Goal: Navigation & Orientation: Find specific page/section

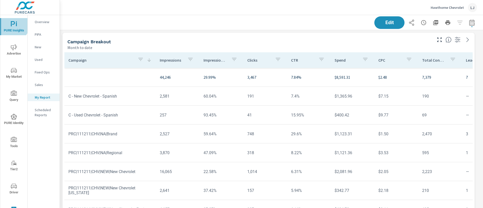
click at [9, 22] on span "PURE Insights" at bounding box center [14, 27] width 24 height 12
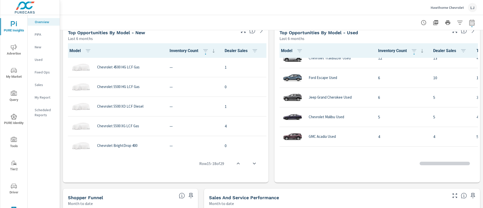
scroll to position [151, 0]
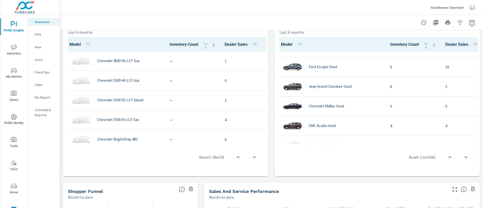
scroll to position [345, 0]
click at [19, 97] on span "Query" at bounding box center [14, 97] width 24 height 12
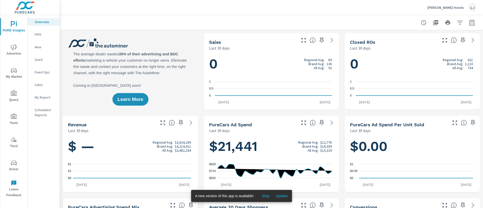
scroll to position [0, 0]
click at [40, 97] on p "My Report" at bounding box center [45, 97] width 21 height 5
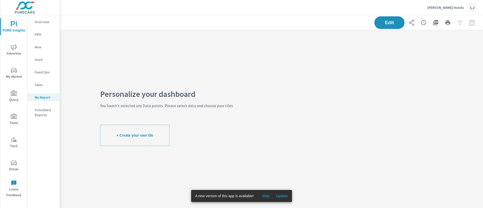
click at [449, 5] on div "Michael Hohl Honda LJ" at bounding box center [452, 7] width 50 height 9
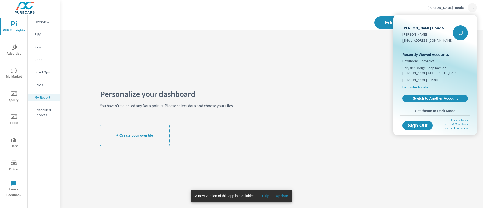
click at [415, 84] on span "Lancaster Mazda" at bounding box center [414, 86] width 25 height 5
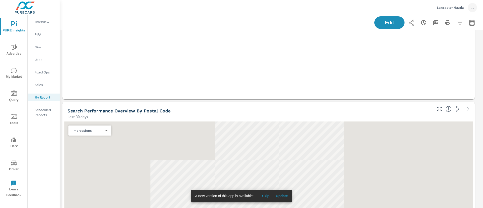
scroll to position [377, 0]
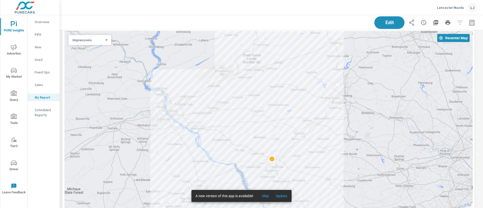
scroll to position [329, 0]
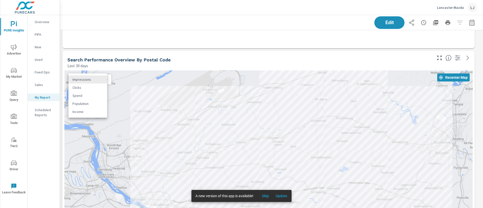
click at [86, 79] on body "PURE Insights Advertise My Market Query Tools Tier2 Driver Leave Feedback Overv…" at bounding box center [241, 104] width 483 height 208
click at [86, 79] on li "Impressions" at bounding box center [87, 79] width 39 height 8
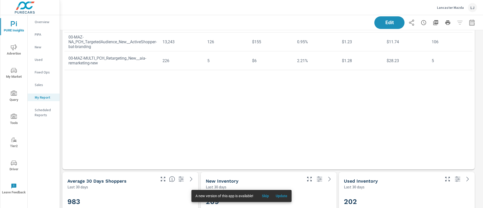
scroll to position [766, 0]
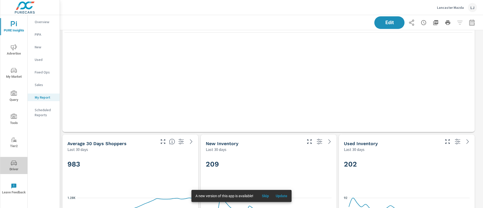
click at [13, 165] on icon "nav menu" at bounding box center [14, 163] width 6 height 6
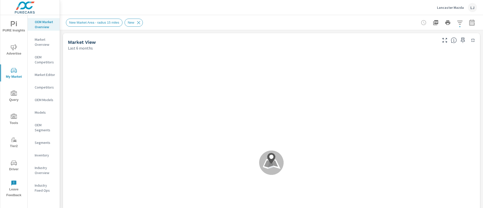
scroll to position [0, 0]
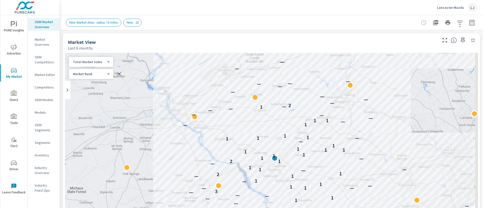
click at [91, 63] on body "PURE Insights Advertise My Market Query Tools Tier2 Driver Leave Feedback OEM M…" at bounding box center [241, 104] width 483 height 208
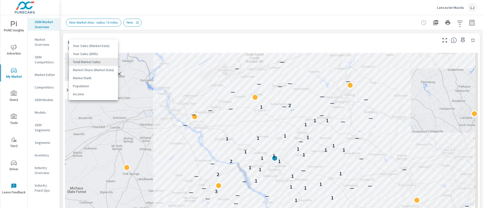
drag, startPoint x: 186, startPoint y: 20, endPoint x: 189, endPoint y: 21, distance: 3.5
click at [187, 20] on div at bounding box center [241, 104] width 483 height 208
